Goal: Information Seeking & Learning: Learn about a topic

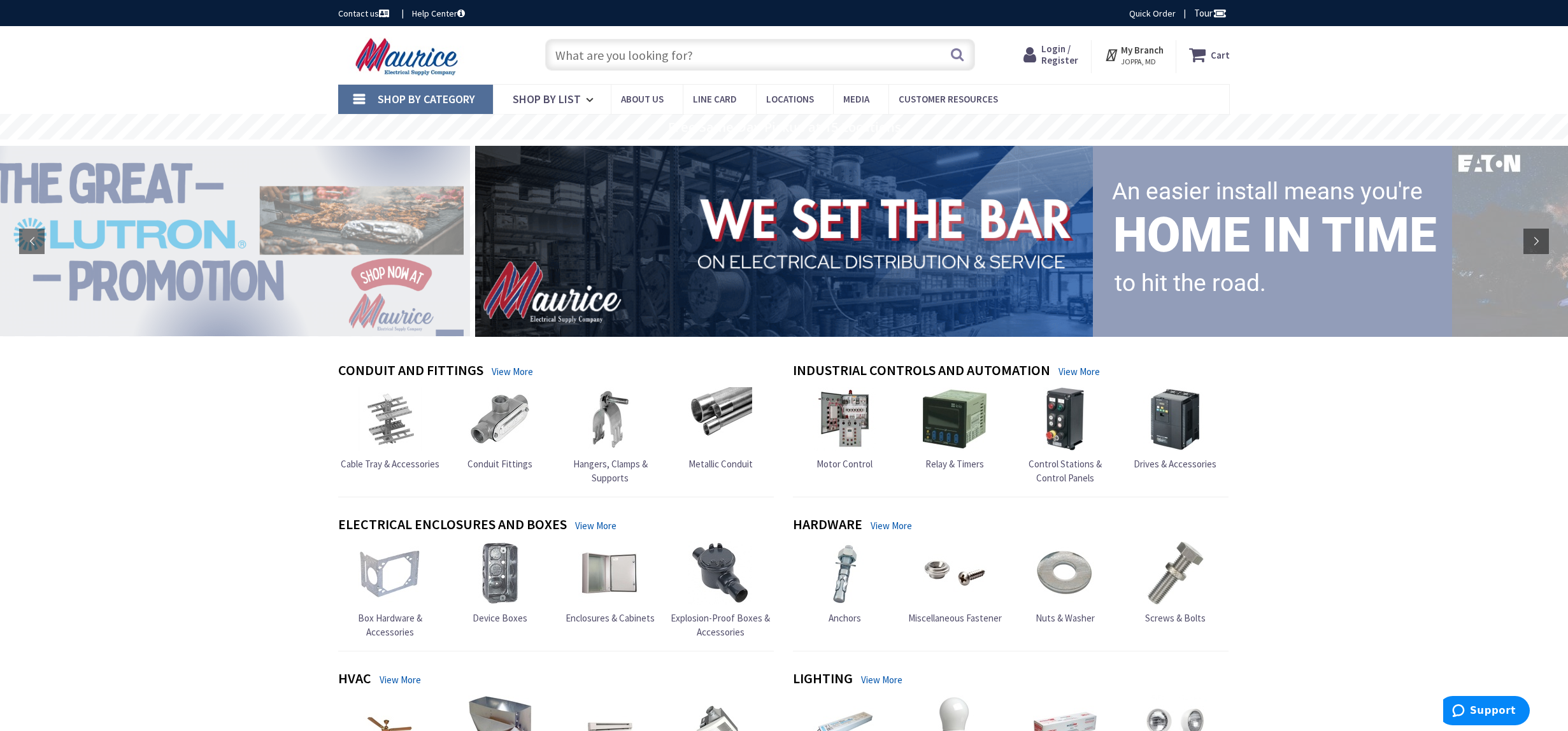
click at [1138, 51] on strong "My Branch" at bounding box center [1142, 50] width 43 height 12
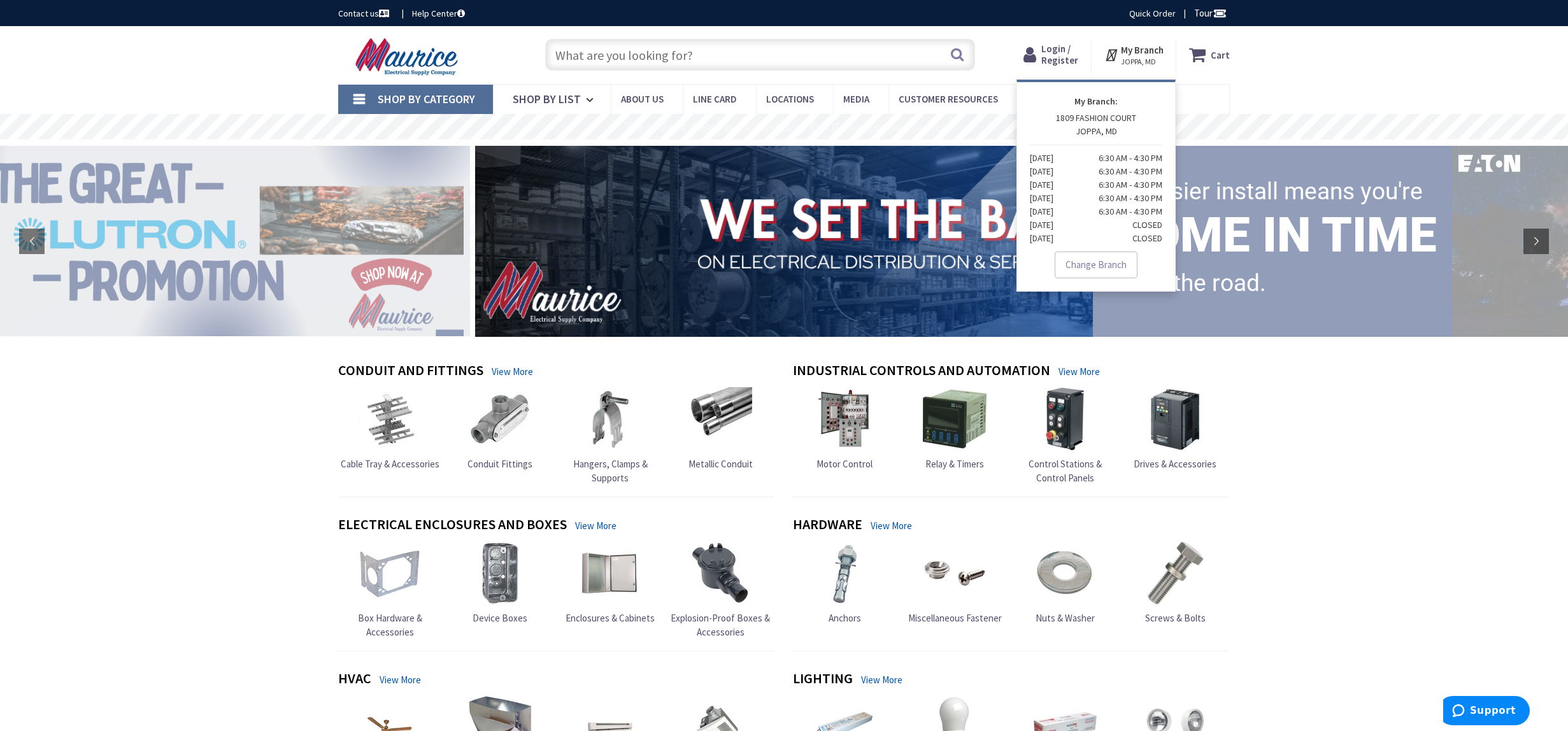
click at [1089, 265] on link "Change Branch" at bounding box center [1096, 265] width 83 height 27
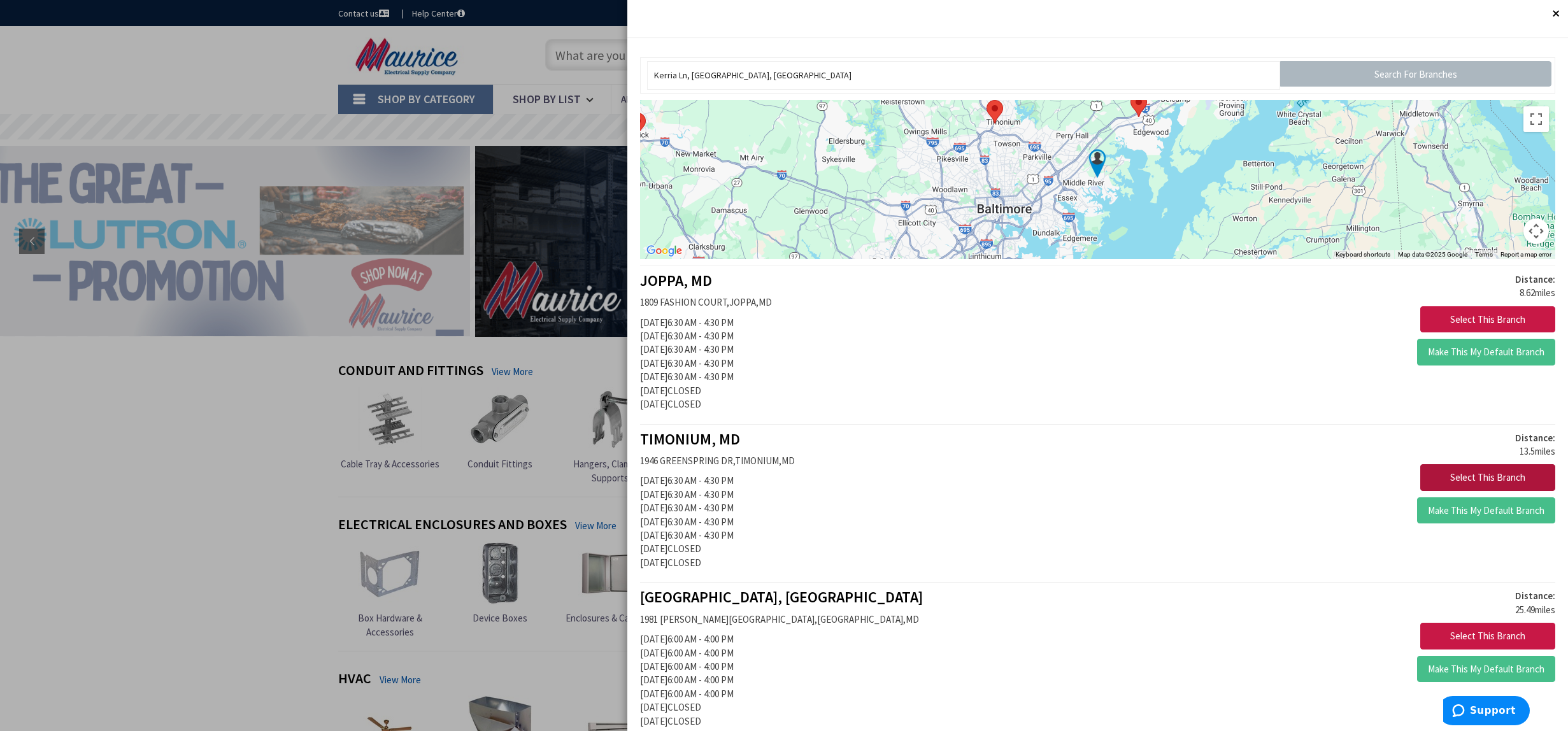
click at [1453, 468] on button "Select This Branch" at bounding box center [1487, 478] width 135 height 27
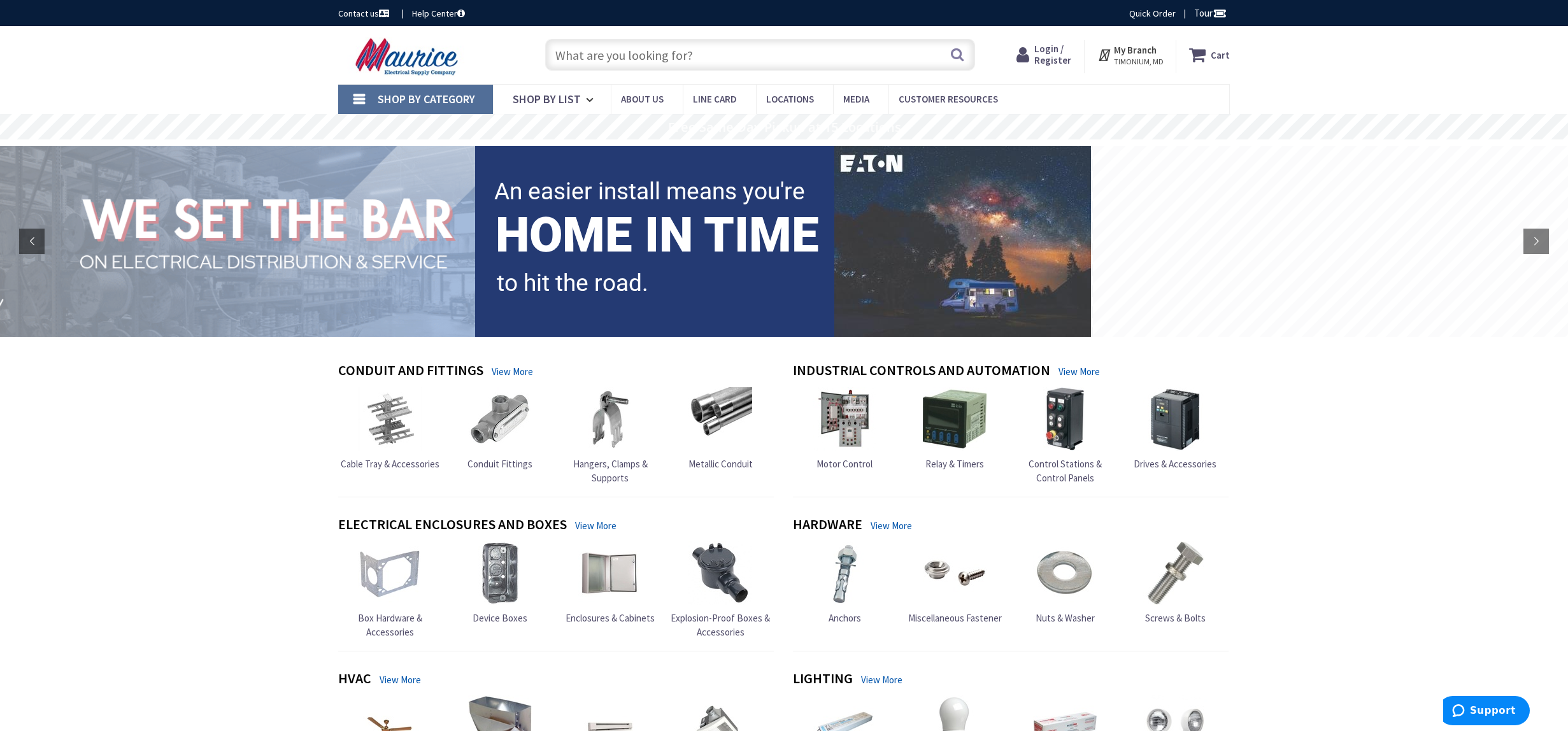
click at [691, 56] on input "text" at bounding box center [760, 55] width 430 height 32
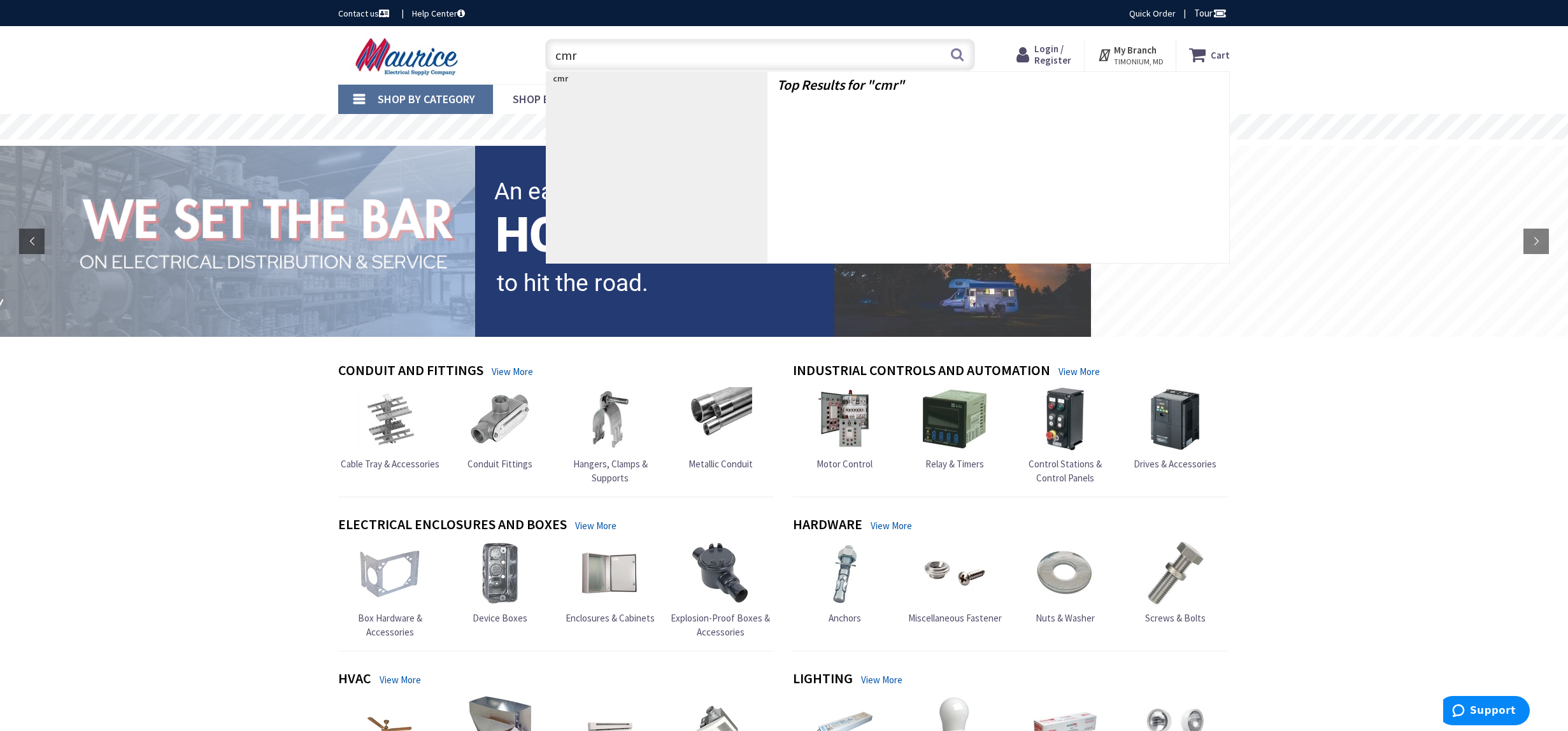
type input "cmr9"
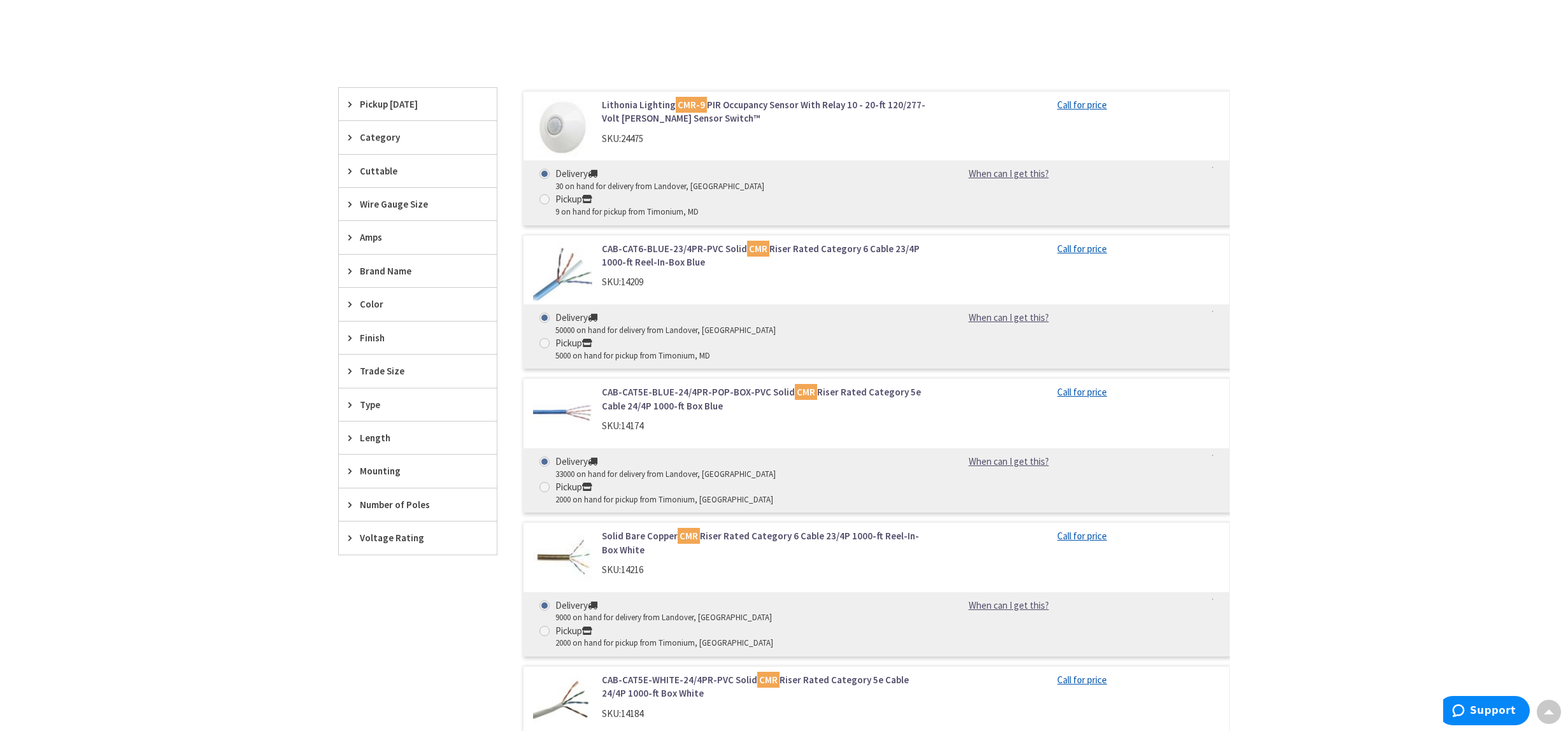
scroll to position [145, 0]
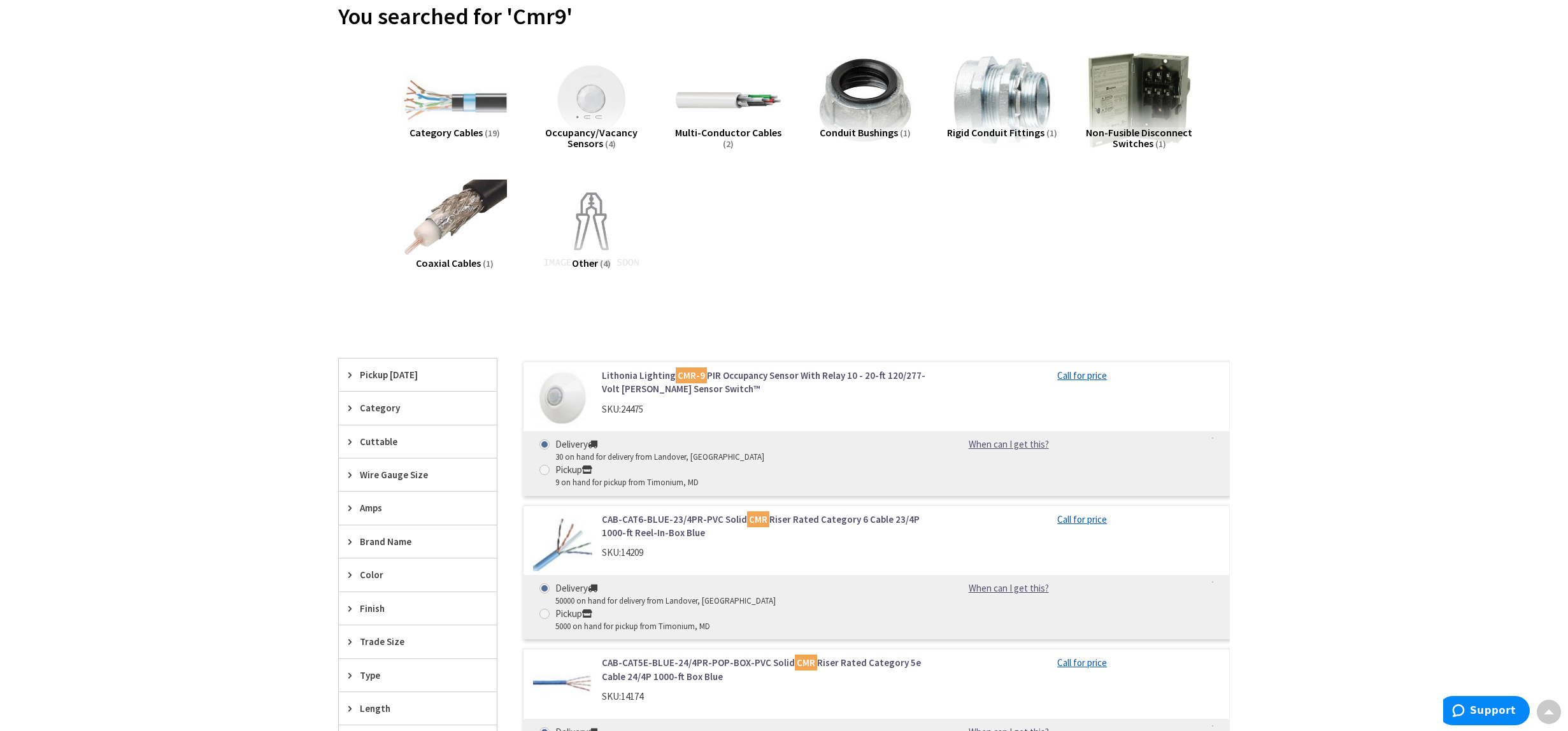
click at [677, 390] on link "Lithonia Lighting CMR-9 PIR Occupancy Sensor With Relay 10 - 20-ft 120/277-Volt…" at bounding box center [763, 382] width 324 height 27
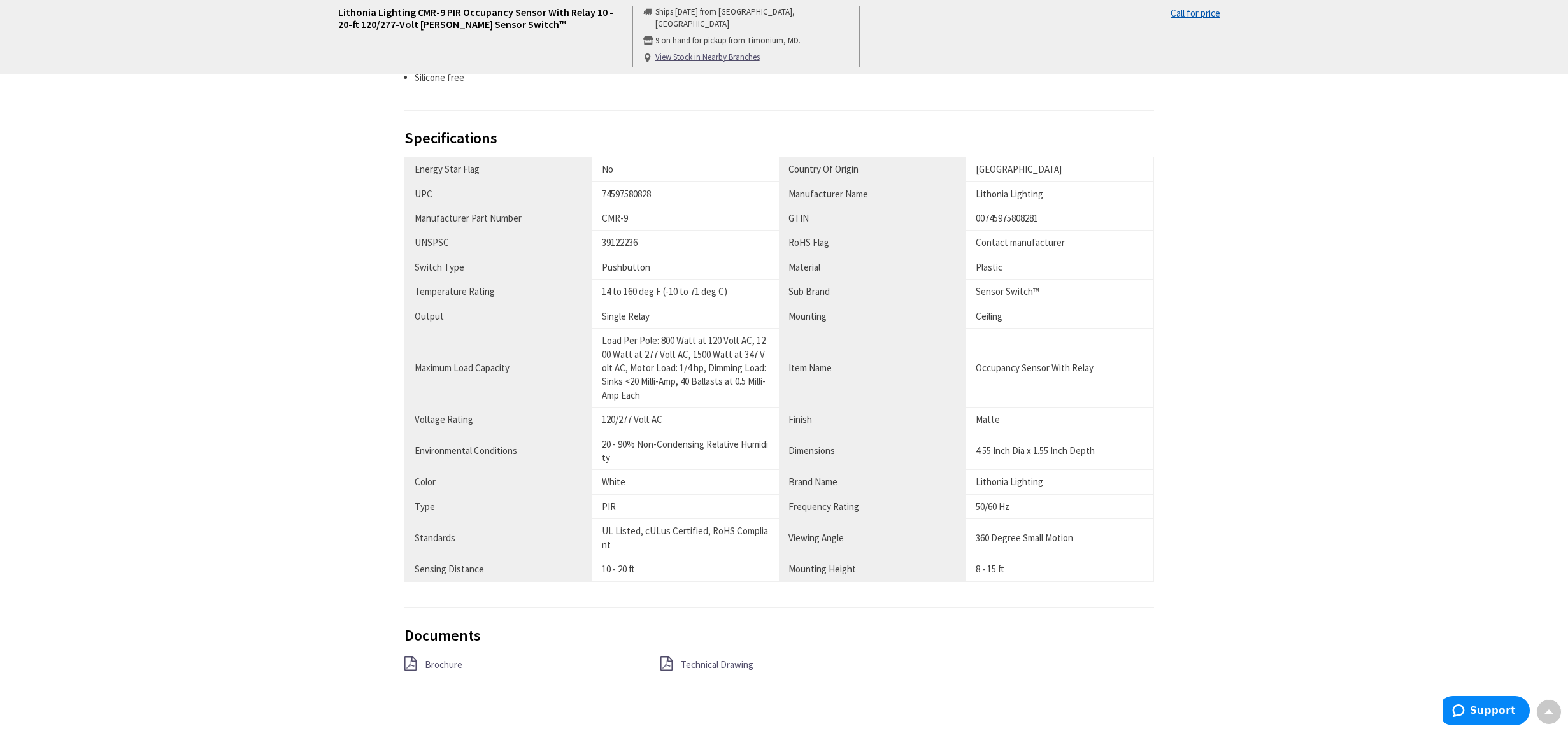
scroll to position [633, 0]
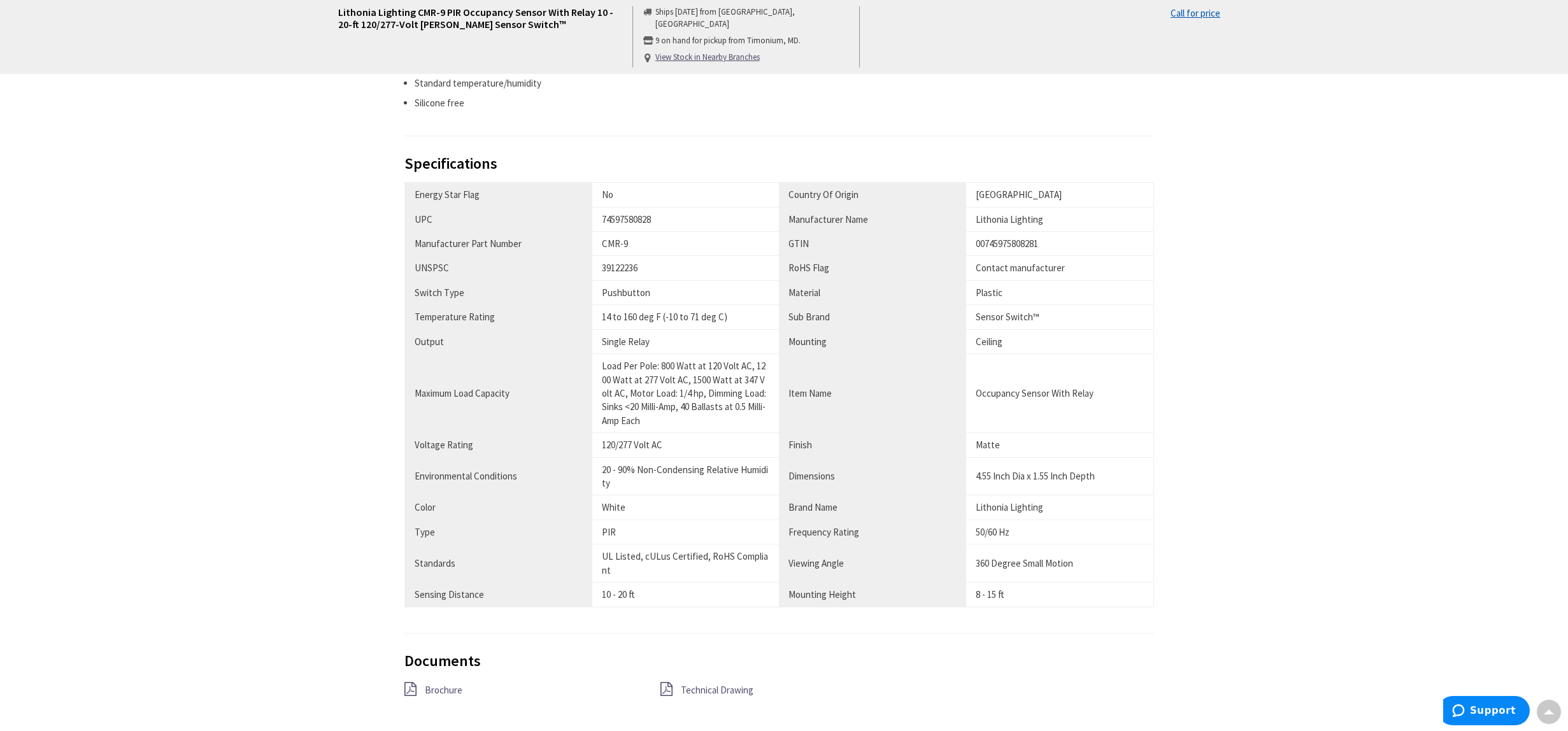
click at [690, 694] on span "Technical Drawing" at bounding box center [717, 690] width 72 height 12
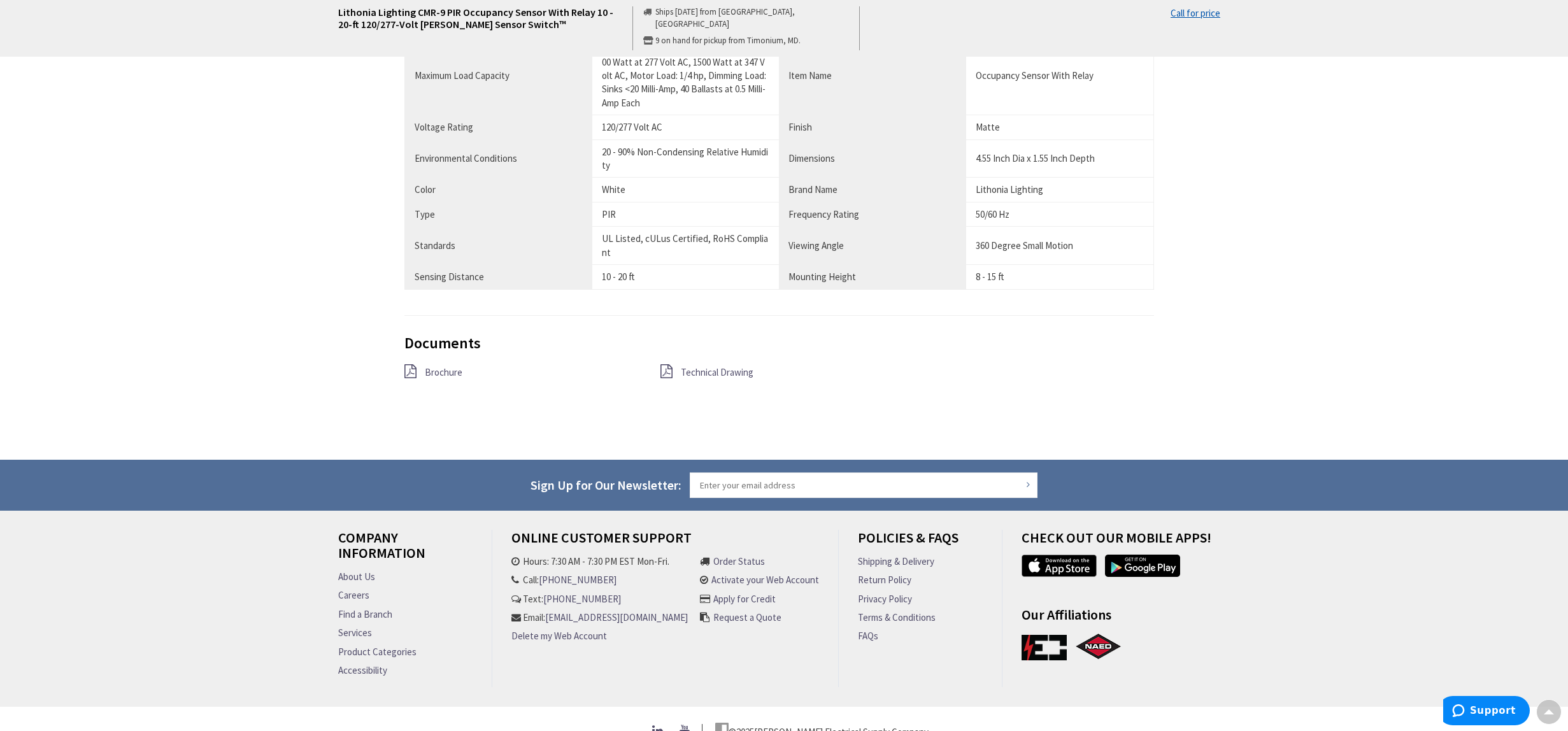
scroll to position [977, 0]
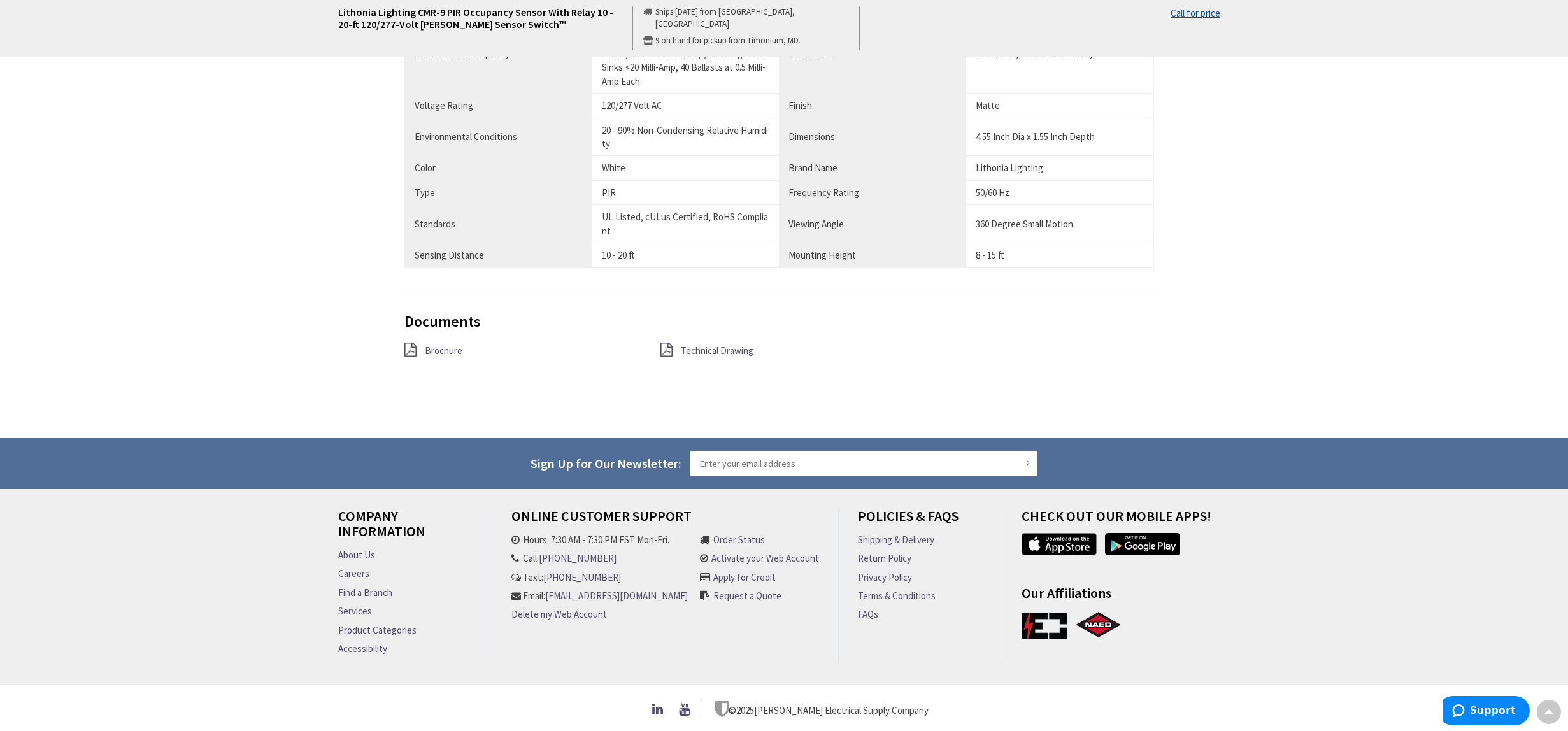
click at [430, 346] on span "Brochure" at bounding box center [443, 351] width 38 height 12
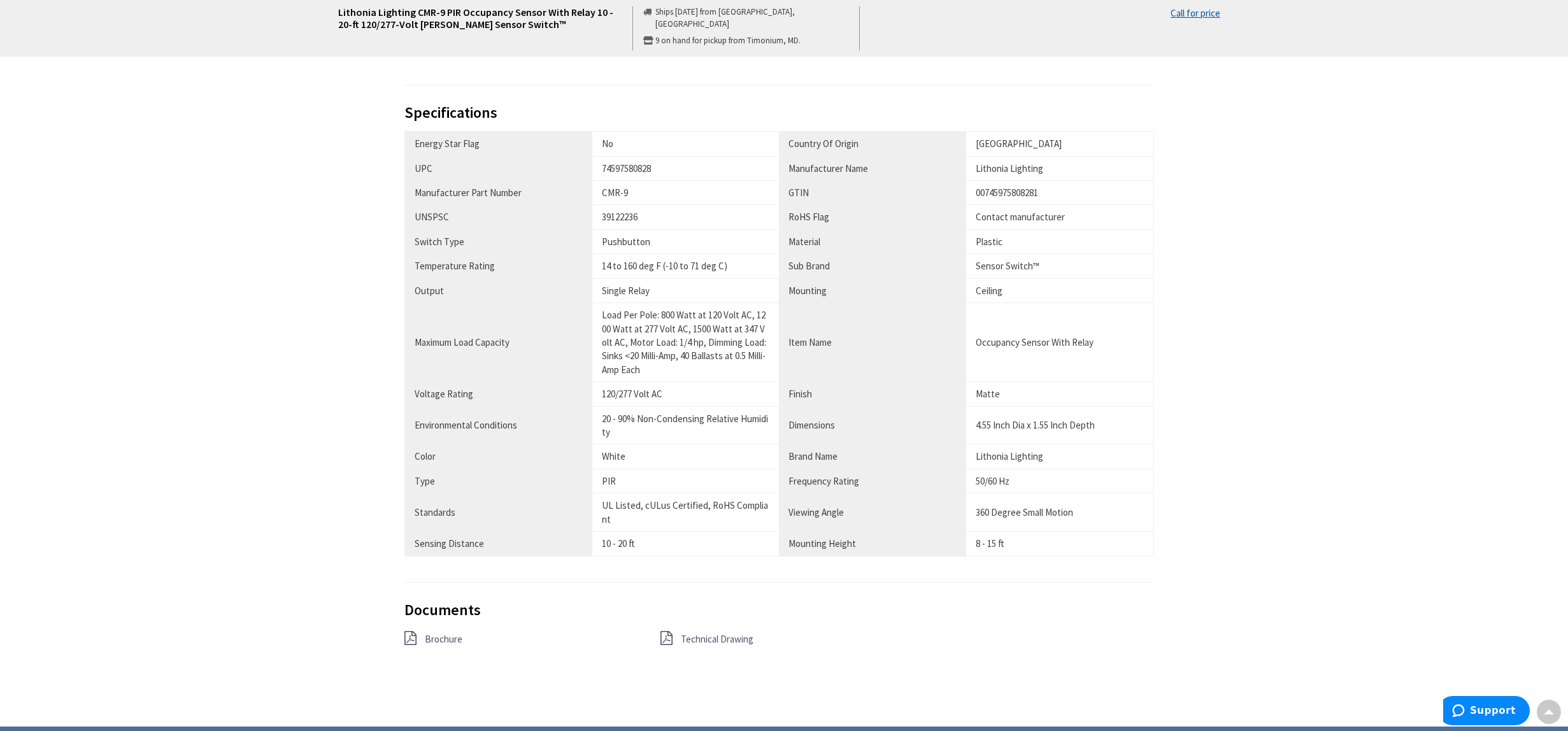
scroll to position [0, 0]
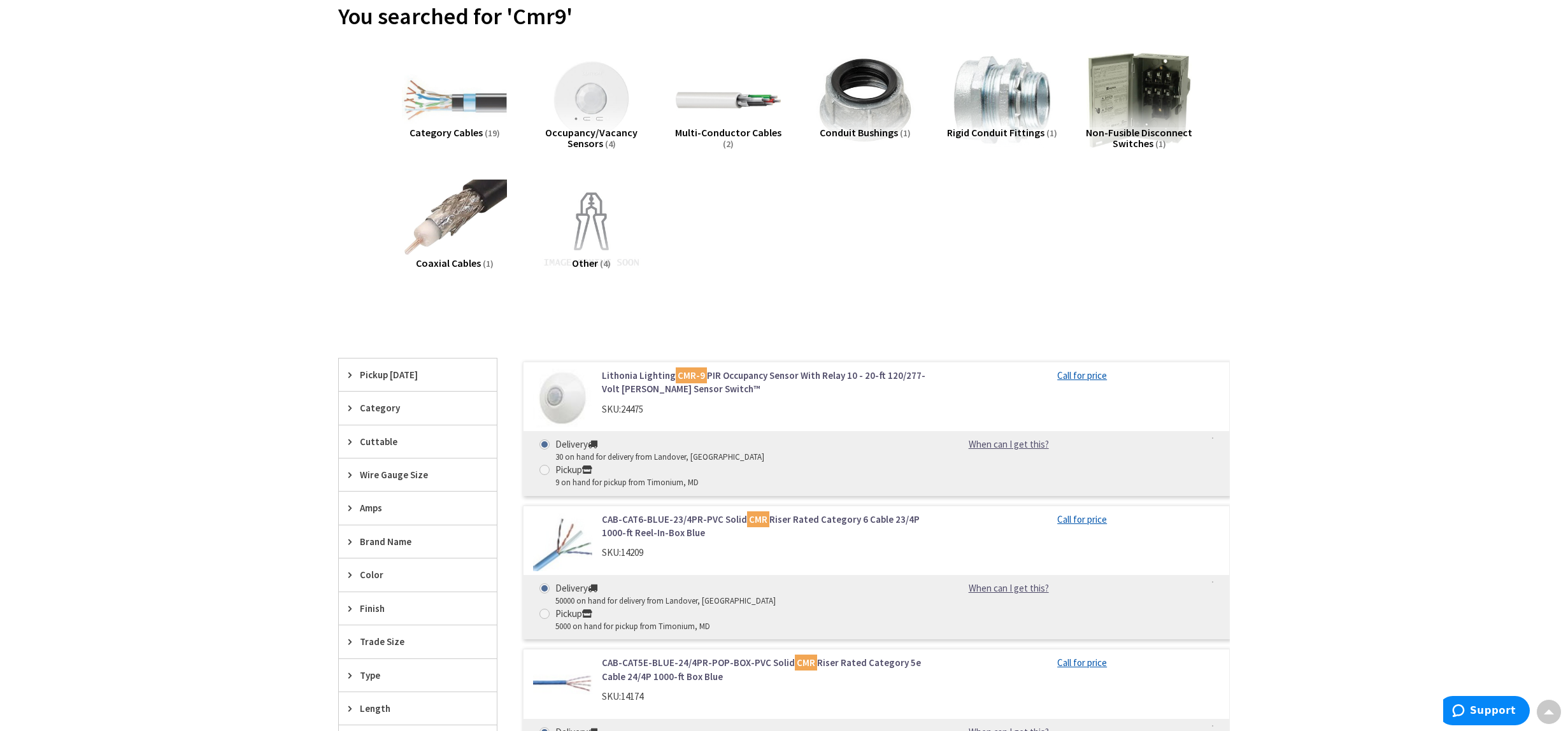
click at [593, 111] on img at bounding box center [591, 100] width 115 height 115
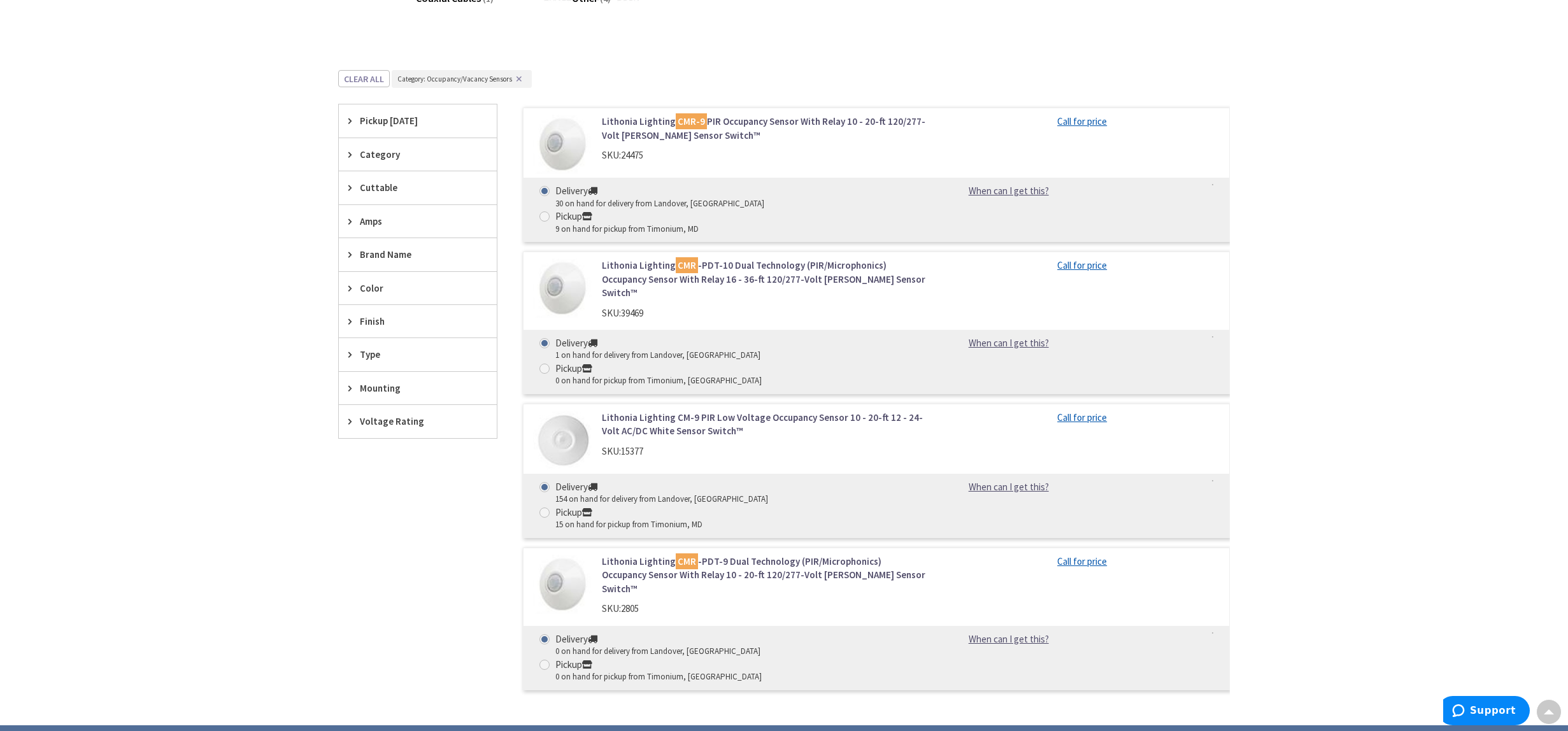
scroll to position [405, 0]
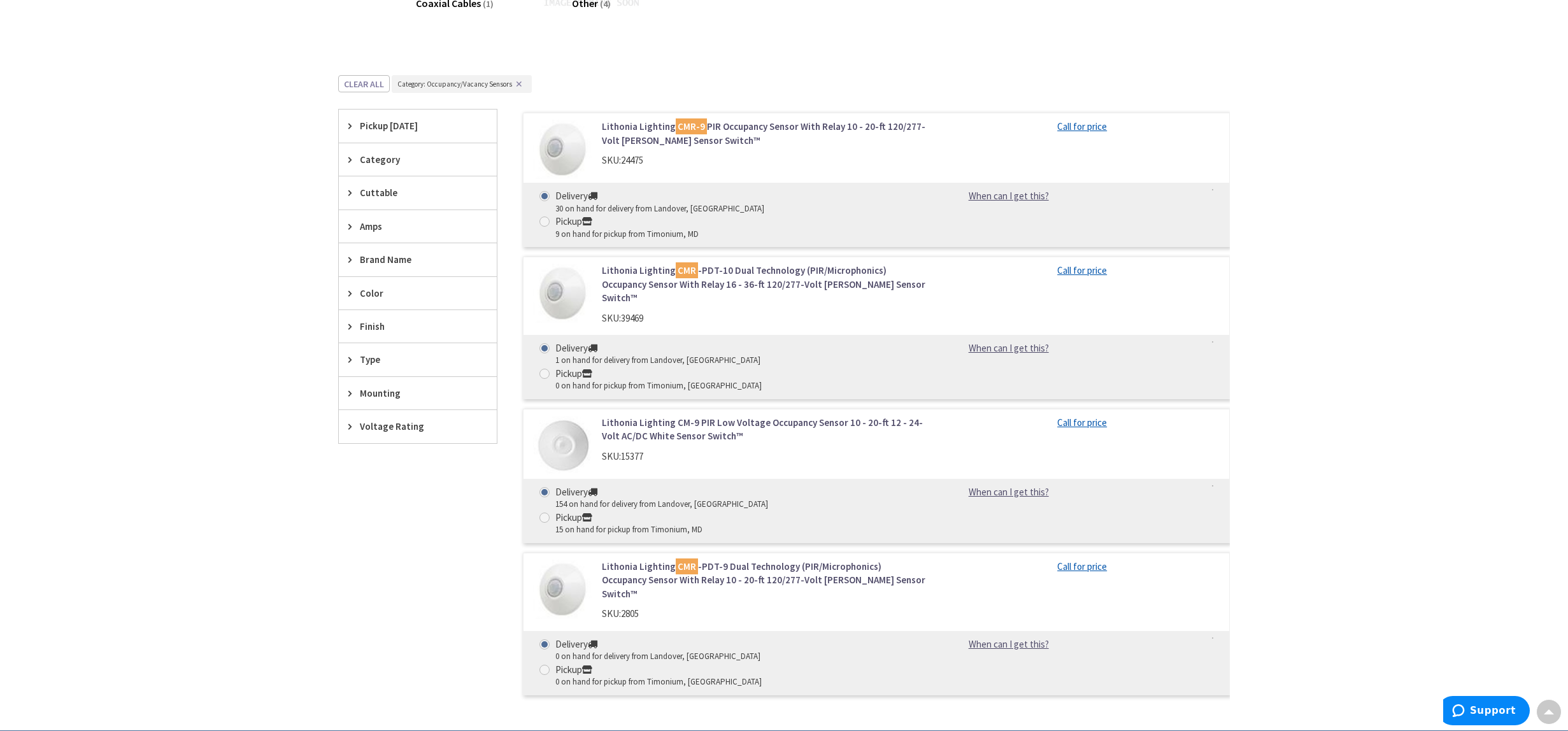
click at [658, 416] on link "Lithonia Lighting CM-9 PIR Low Voltage Occupancy Sensor 10 - 20-ft 12 - 24-Volt…" at bounding box center [763, 429] width 324 height 27
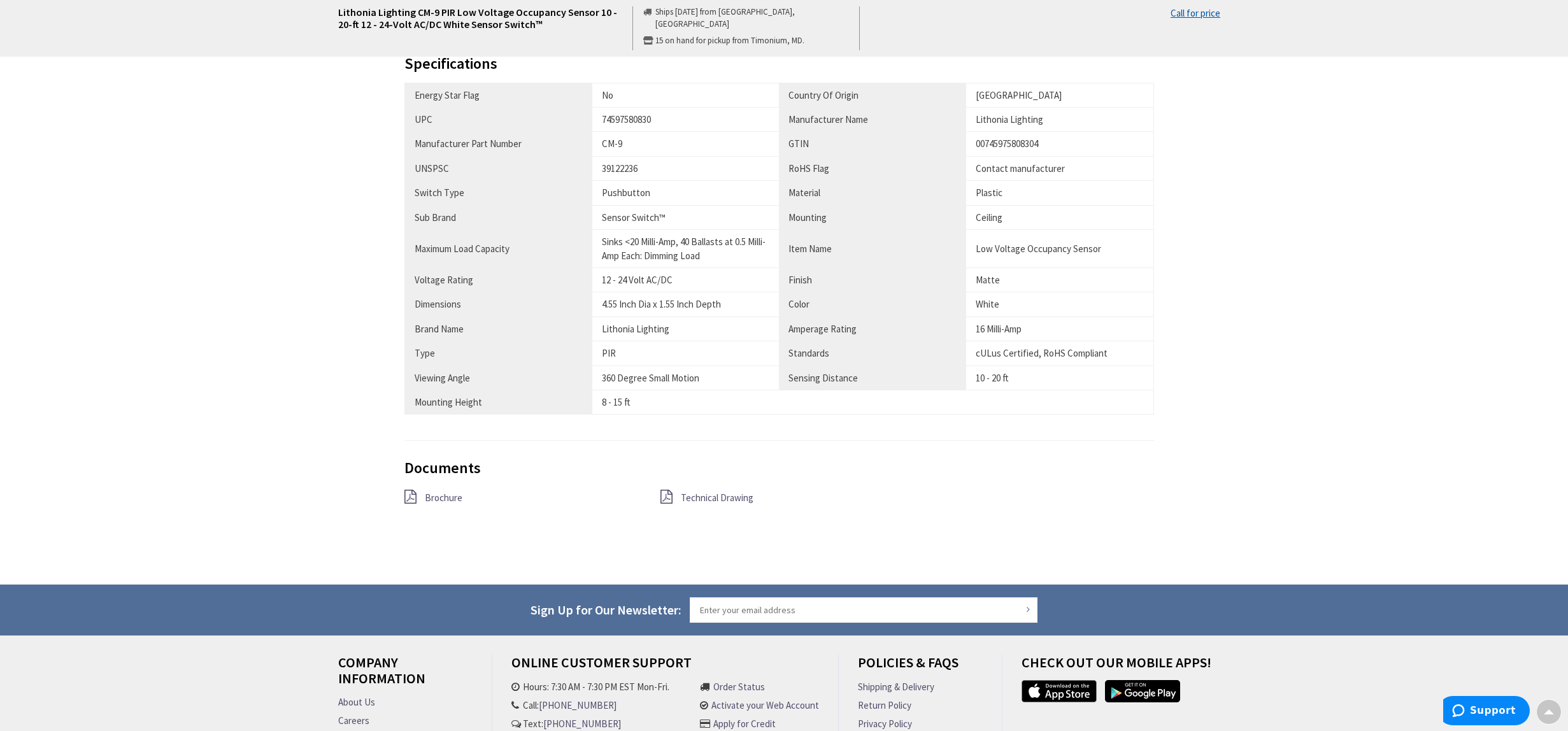
scroll to position [784, 0]
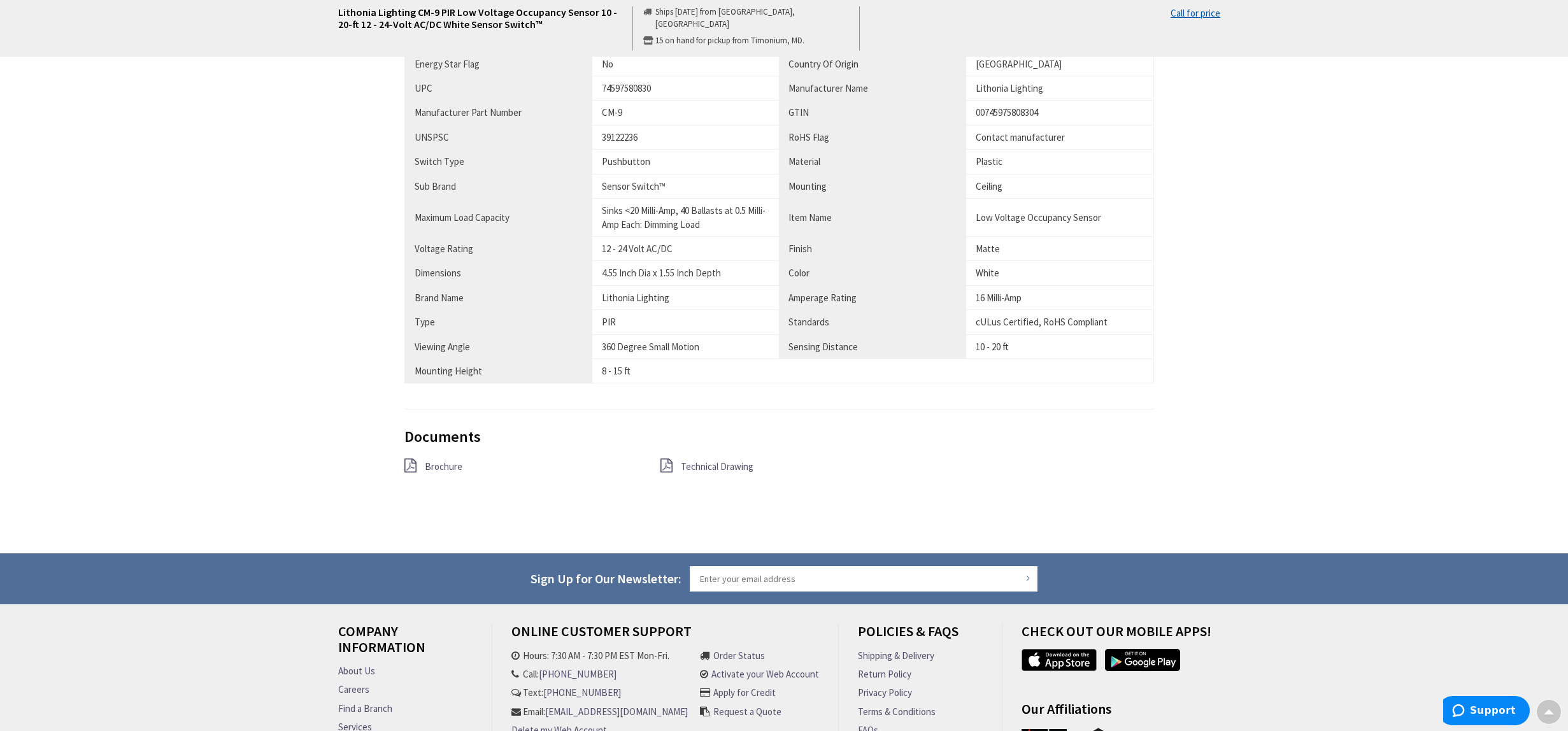
click at [702, 465] on span "Technical Drawing" at bounding box center [717, 467] width 72 height 12
click at [442, 464] on span "Brochure" at bounding box center [443, 467] width 38 height 12
